Goal: Communication & Community: Answer question/provide support

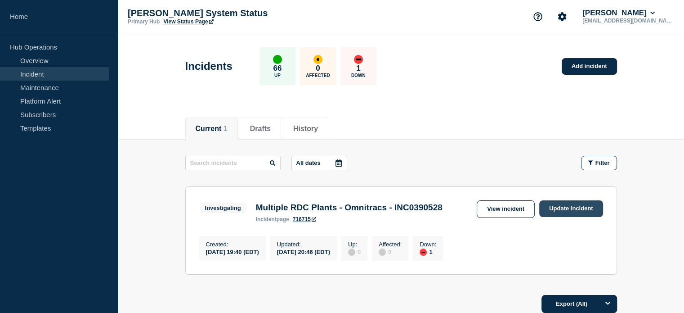
click at [565, 205] on link "Update incident" at bounding box center [571, 208] width 64 height 17
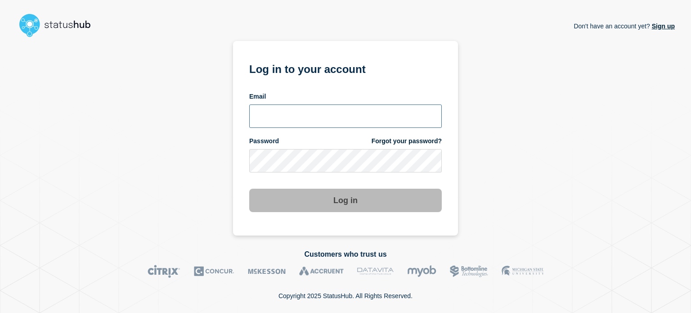
type input "[EMAIL_ADDRESS][DOMAIN_NAME]"
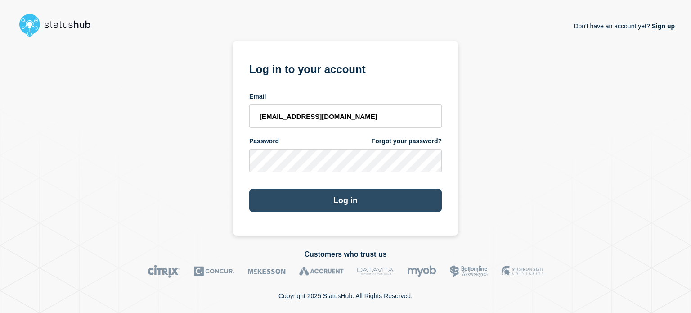
click at [389, 201] on button "Log in" at bounding box center [345, 199] width 193 height 23
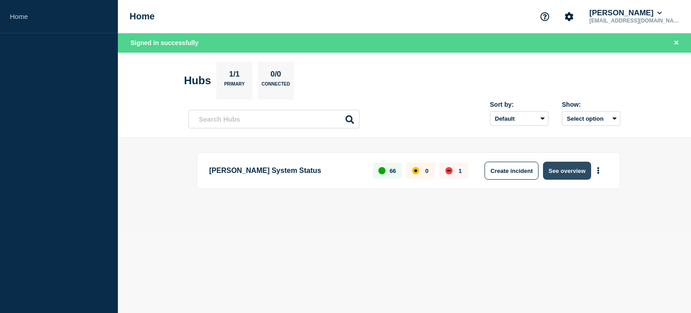
click at [558, 175] on button "See overview" at bounding box center [567, 171] width 48 height 18
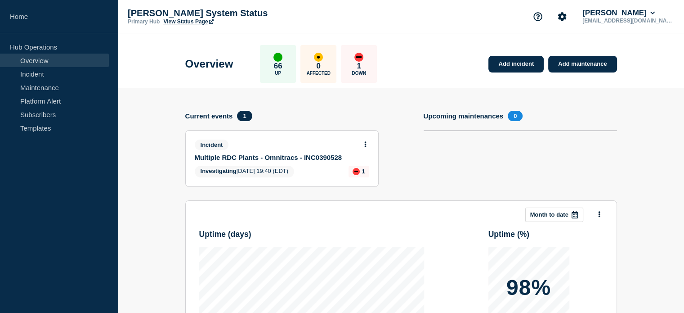
click at [291, 158] on link "Multiple RDC Plants - Omnitracs - INC0390528" at bounding box center [276, 157] width 162 height 8
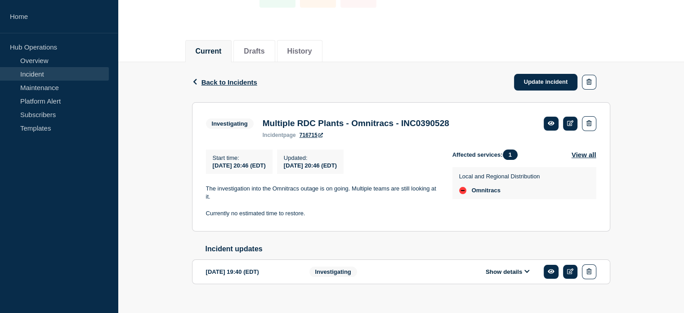
scroll to position [85, 0]
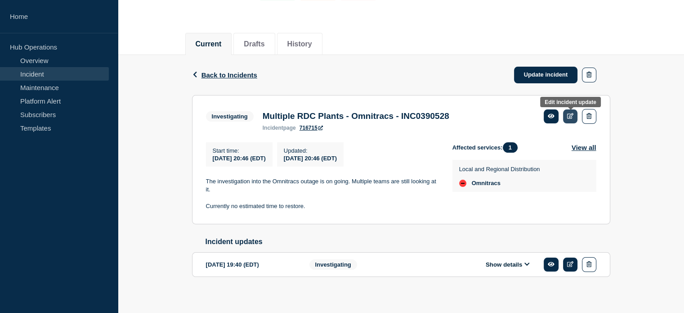
click at [573, 117] on icon at bounding box center [570, 116] width 7 height 6
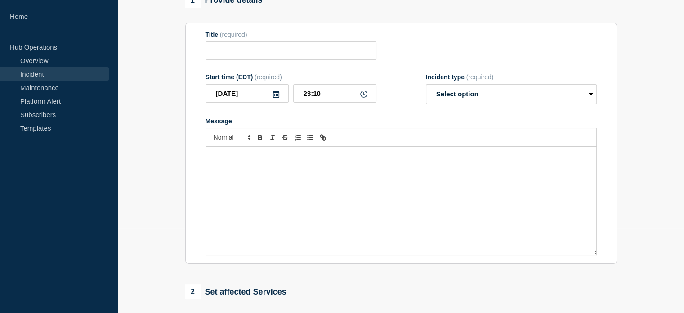
type input "Multiple RDC Plants - Omnitracs - INC0390528"
type input "20:46"
select select "investigating"
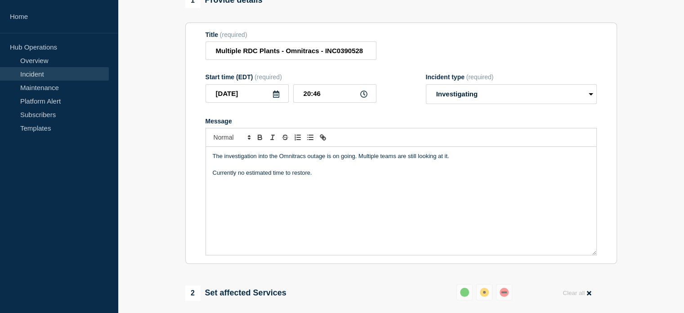
drag, startPoint x: 333, startPoint y: 178, endPoint x: 198, endPoint y: 146, distance: 138.4
click at [198, 146] on section "Title (required) Multiple RDC Plants - Omnitracs - INC0390528 Start time (EDT) …" at bounding box center [401, 143] width 432 height 242
click at [332, 157] on p "Restored service via more access temporarily." at bounding box center [401, 156] width 377 height 8
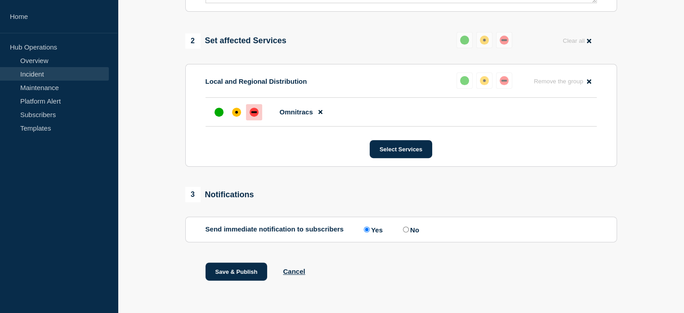
scroll to position [337, 0]
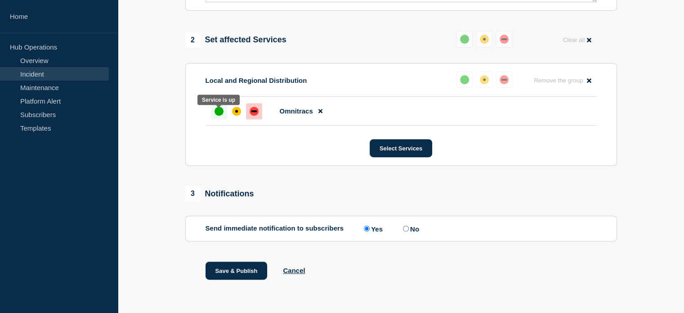
click at [216, 116] on div "up" at bounding box center [219, 111] width 9 height 9
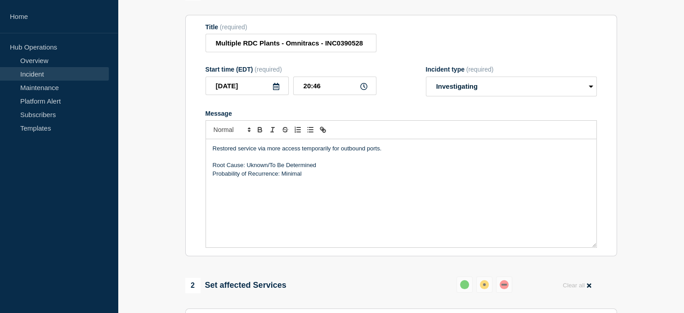
scroll to position [90, 0]
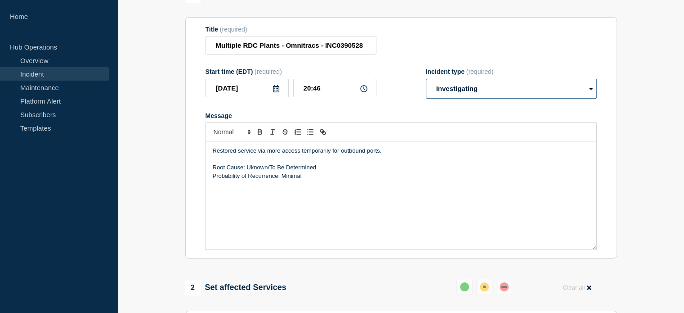
click at [560, 87] on select "Select option Investigating Identified Monitoring Resolved" at bounding box center [511, 89] width 171 height 20
select select "resolved"
click at [426, 81] on select "Select option Investigating Identified Monitoring Resolved" at bounding box center [511, 89] width 171 height 20
click at [682, 68] on section "1 Provide details Title (required) Multiple RDC Plants - Omnitracs - INC0390528…" at bounding box center [401, 191] width 566 height 408
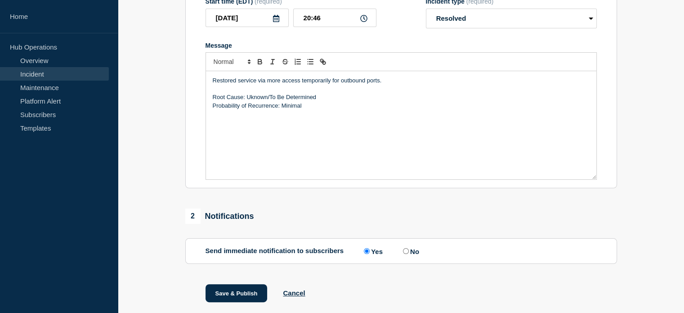
scroll to position [188, 0]
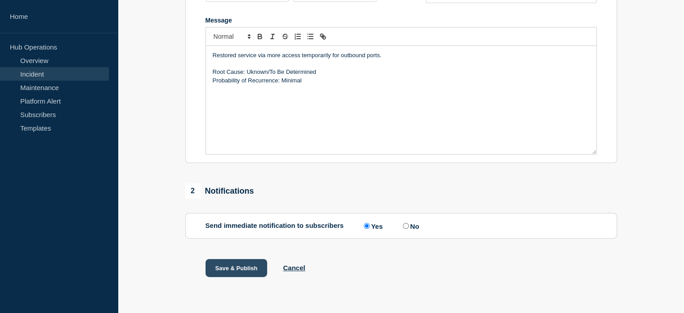
click at [243, 265] on button "Save & Publish" at bounding box center [237, 268] width 62 height 18
